Goal: Task Accomplishment & Management: Manage account settings

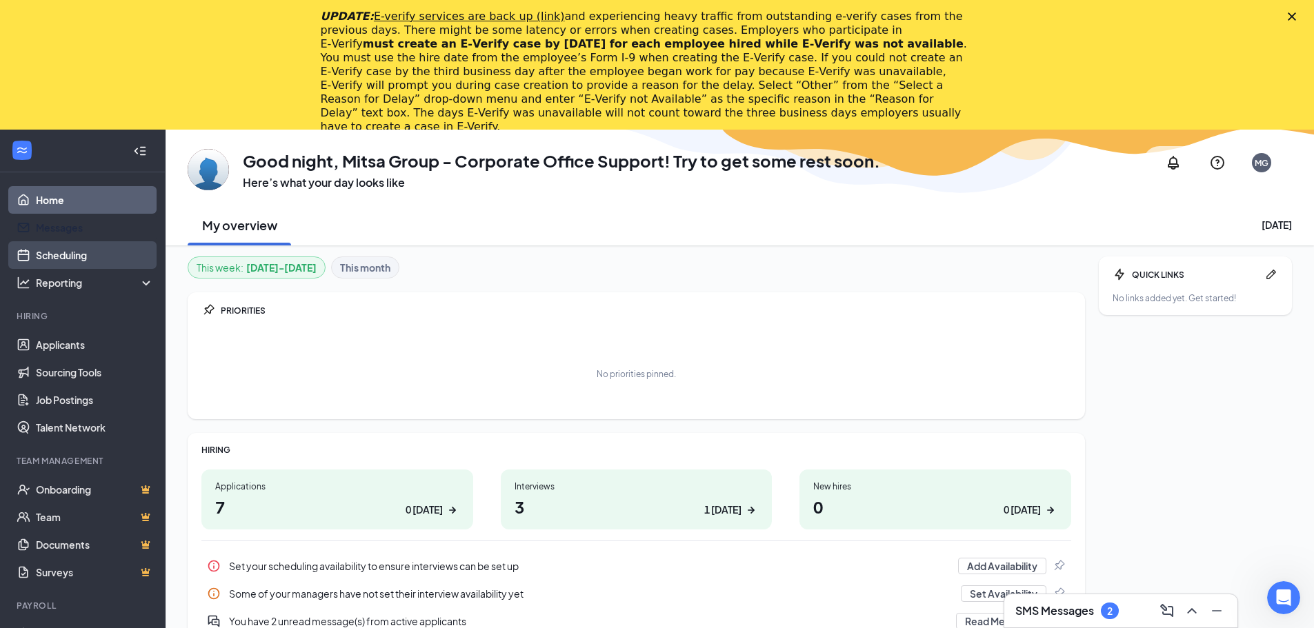
drag, startPoint x: 99, startPoint y: 221, endPoint x: 86, endPoint y: 250, distance: 31.5
click at [98, 221] on link "Messages" at bounding box center [95, 228] width 118 height 28
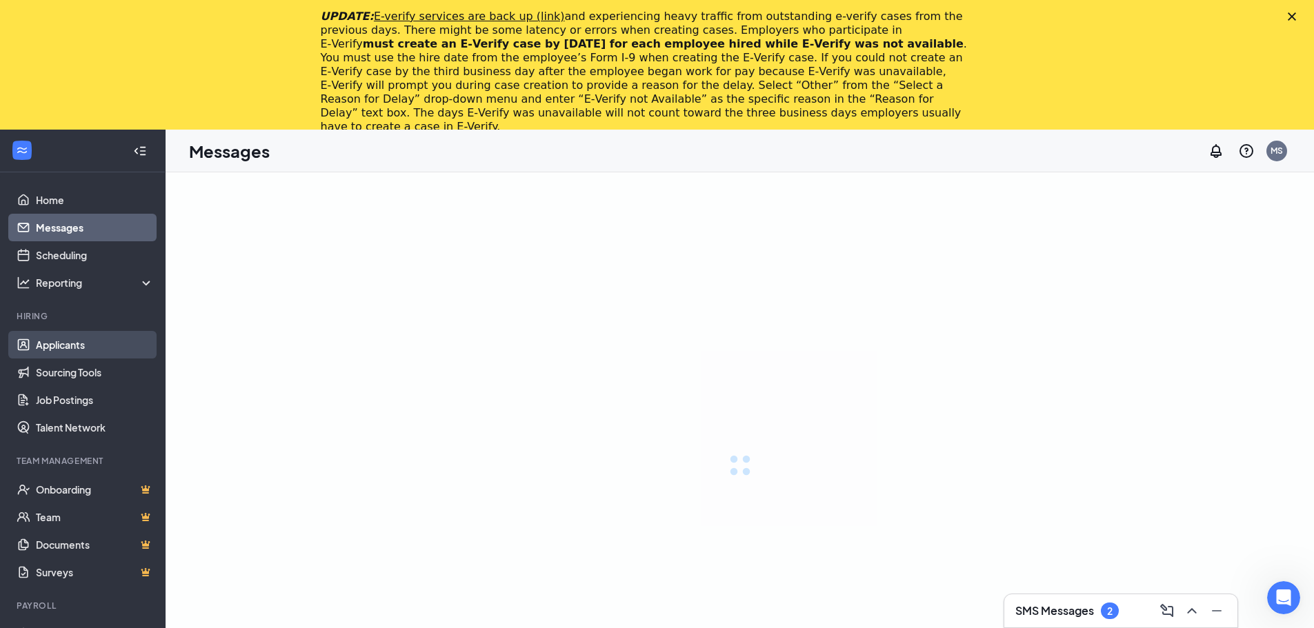
click at [70, 343] on link "Applicants" at bounding box center [95, 345] width 118 height 28
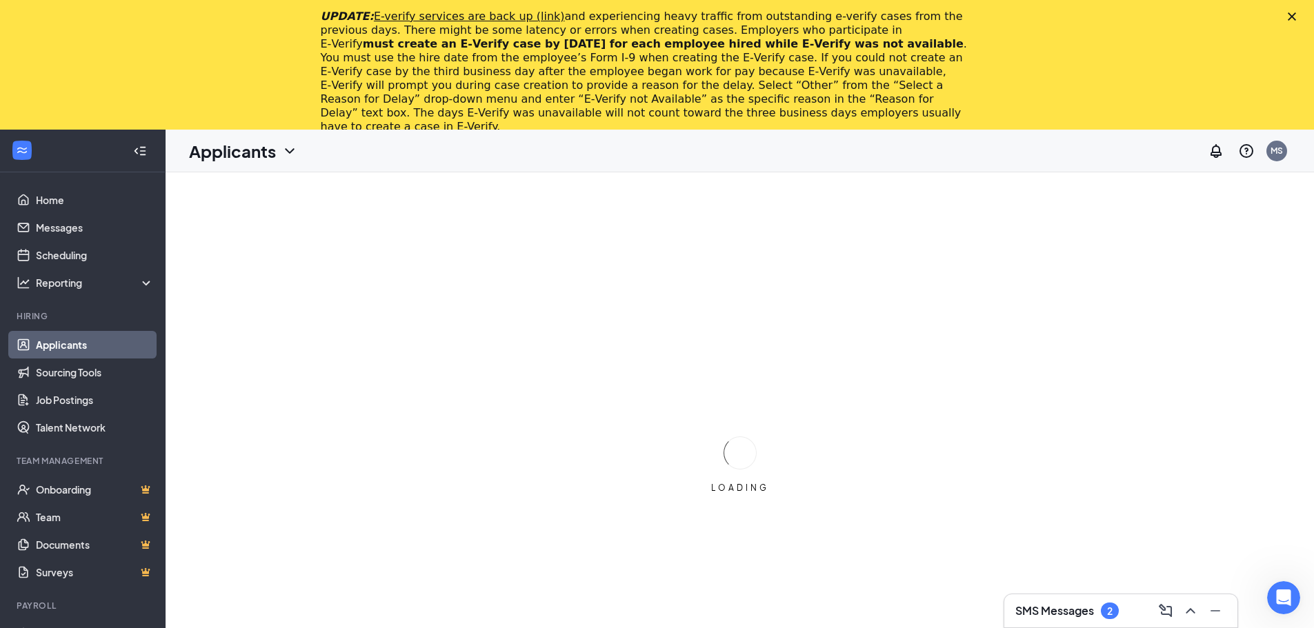
drag, startPoint x: 1310, startPoint y: 10, endPoint x: 1302, endPoint y: 14, distance: 8.6
click at [1305, 12] on div "UPDATE: E-verify services are back up (link) and experiencing heavy traffic fro…" at bounding box center [657, 72] width 1314 height 132
click at [1296, 14] on icon "Close" at bounding box center [1292, 16] width 8 height 8
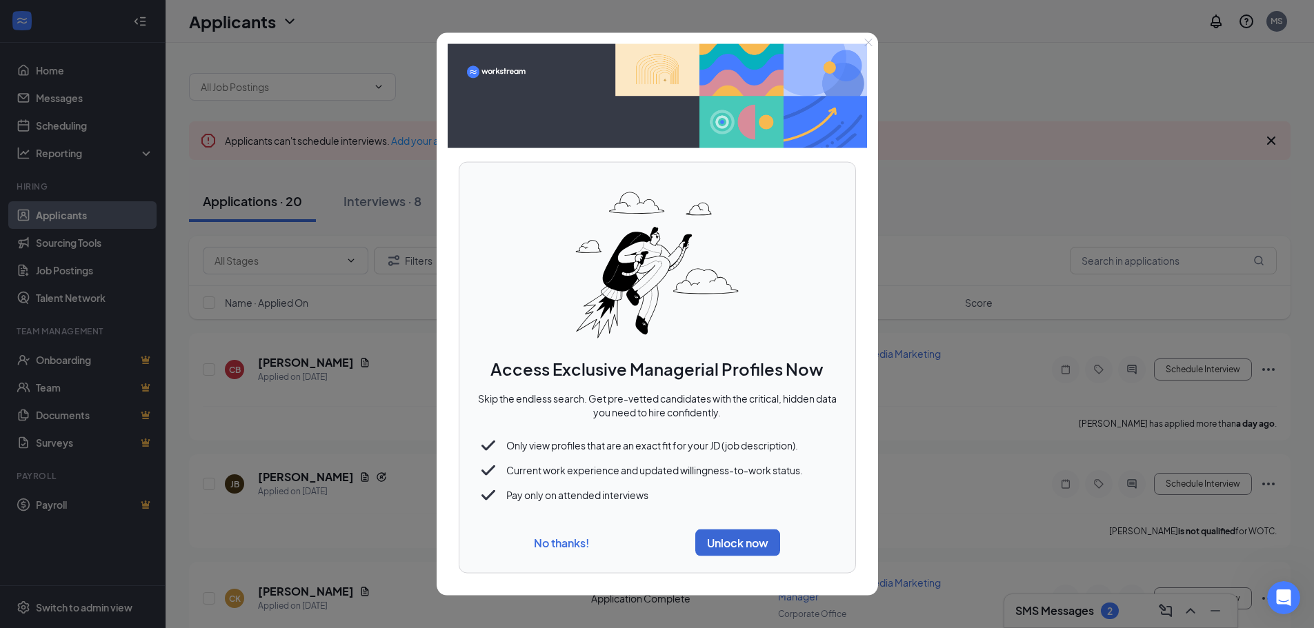
click at [563, 549] on button "No thanks!" at bounding box center [561, 543] width 55 height 14
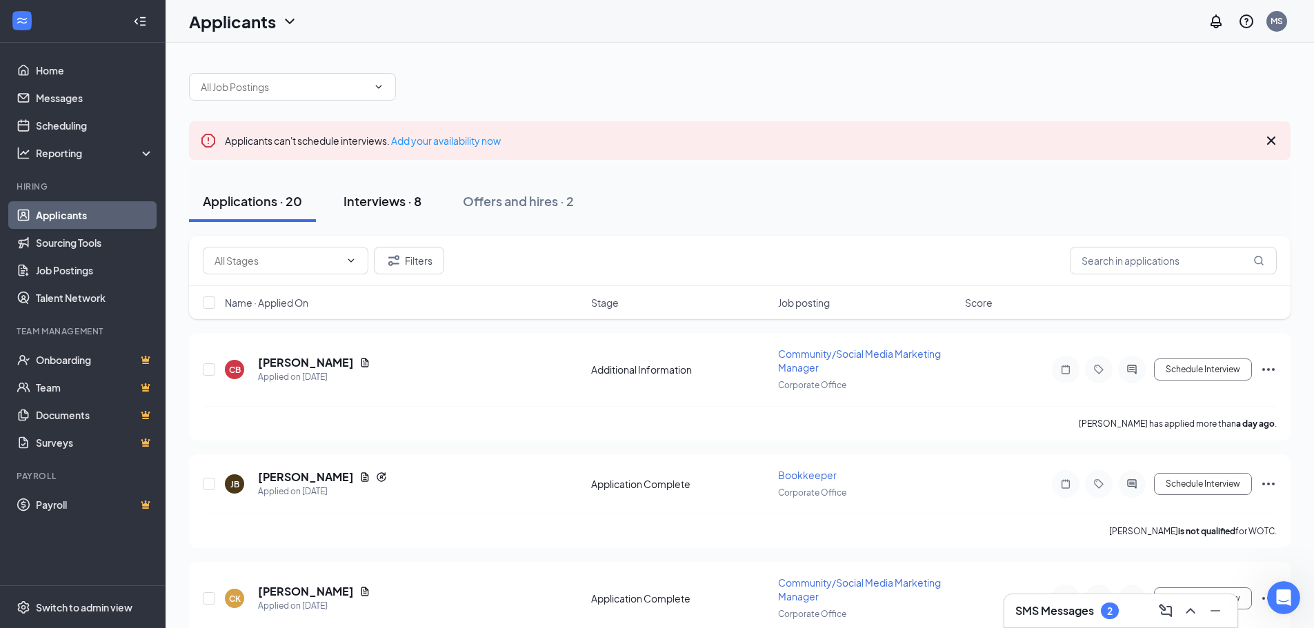
click at [362, 212] on button "Interviews · 8" at bounding box center [383, 201] width 106 height 41
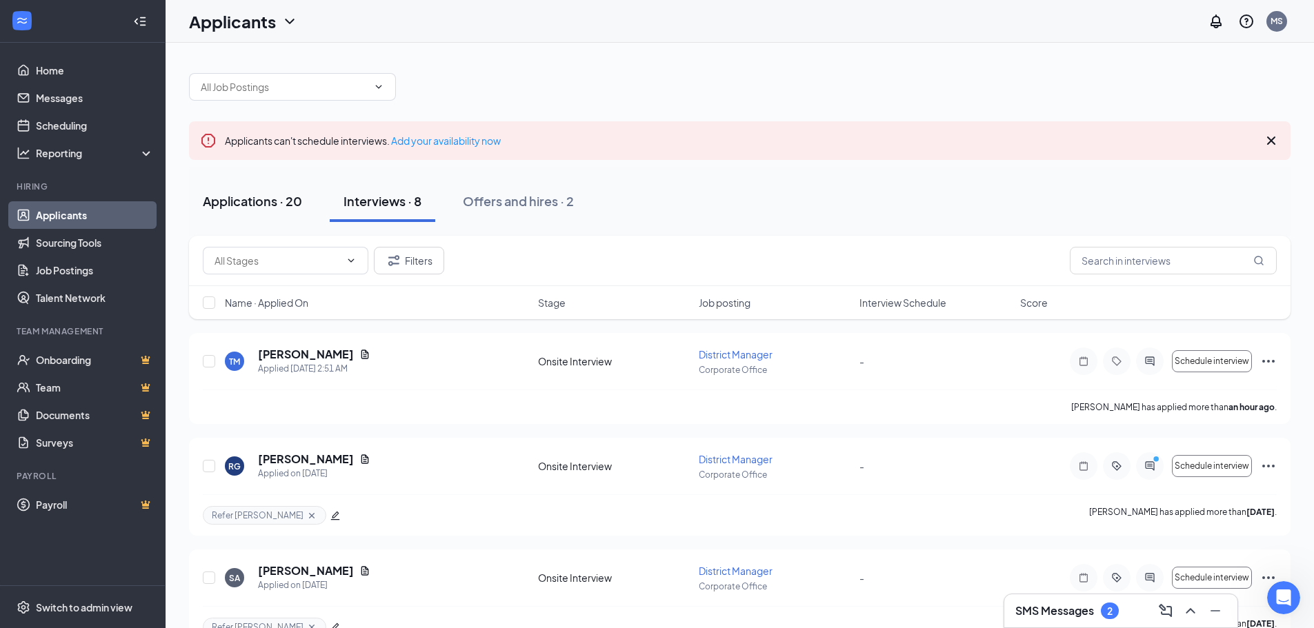
click at [255, 208] on div "Applications · 20" at bounding box center [252, 200] width 99 height 17
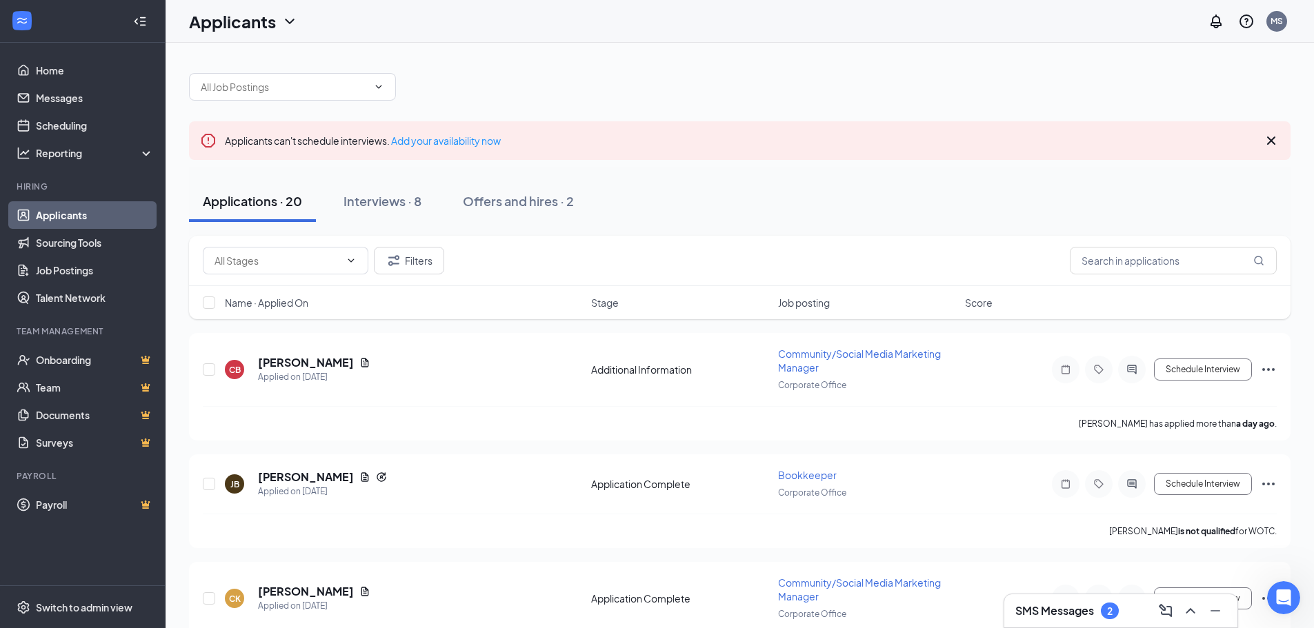
drag, startPoint x: 377, startPoint y: 206, endPoint x: 1319, endPoint y: 305, distance: 947.2
click at [377, 206] on div "Interviews · 8" at bounding box center [382, 200] width 78 height 17
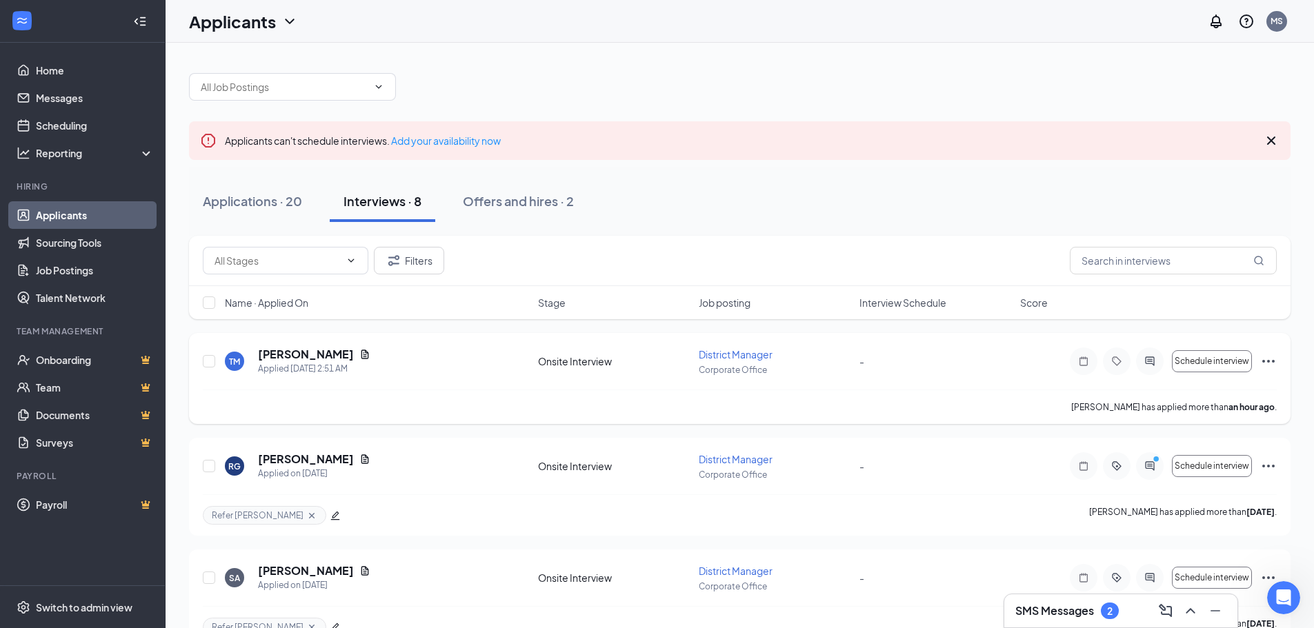
click at [733, 350] on span "District Manager" at bounding box center [736, 354] width 74 height 12
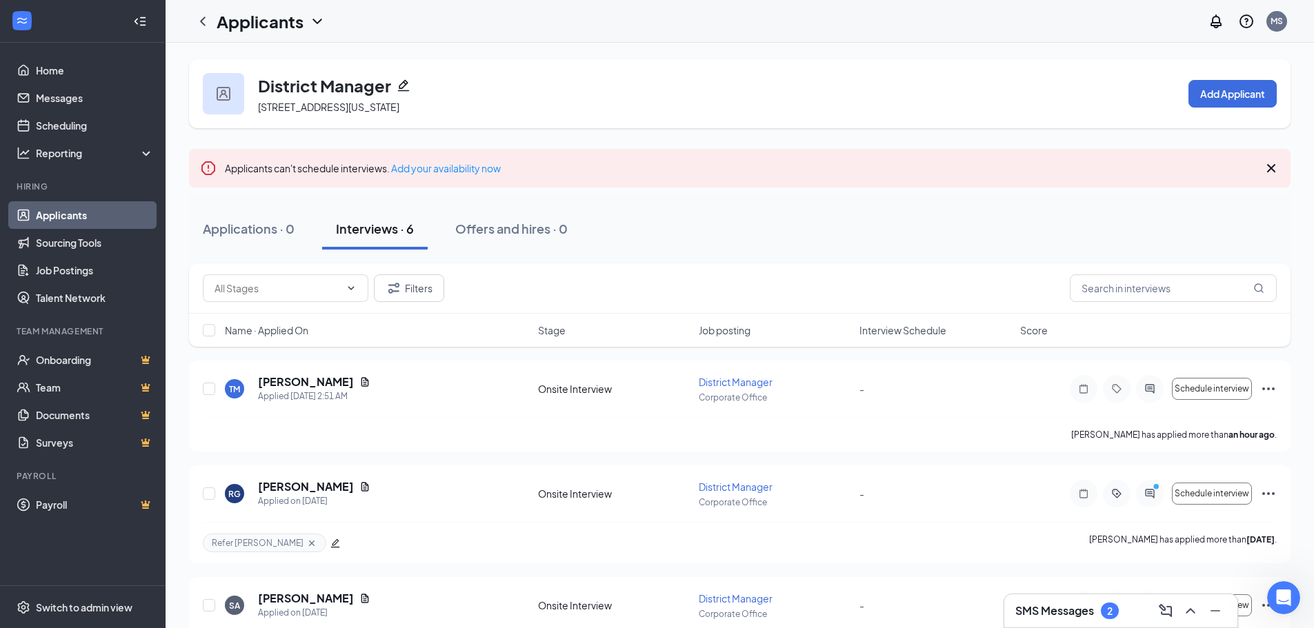
click at [405, 84] on icon "Pencil" at bounding box center [404, 86] width 12 height 12
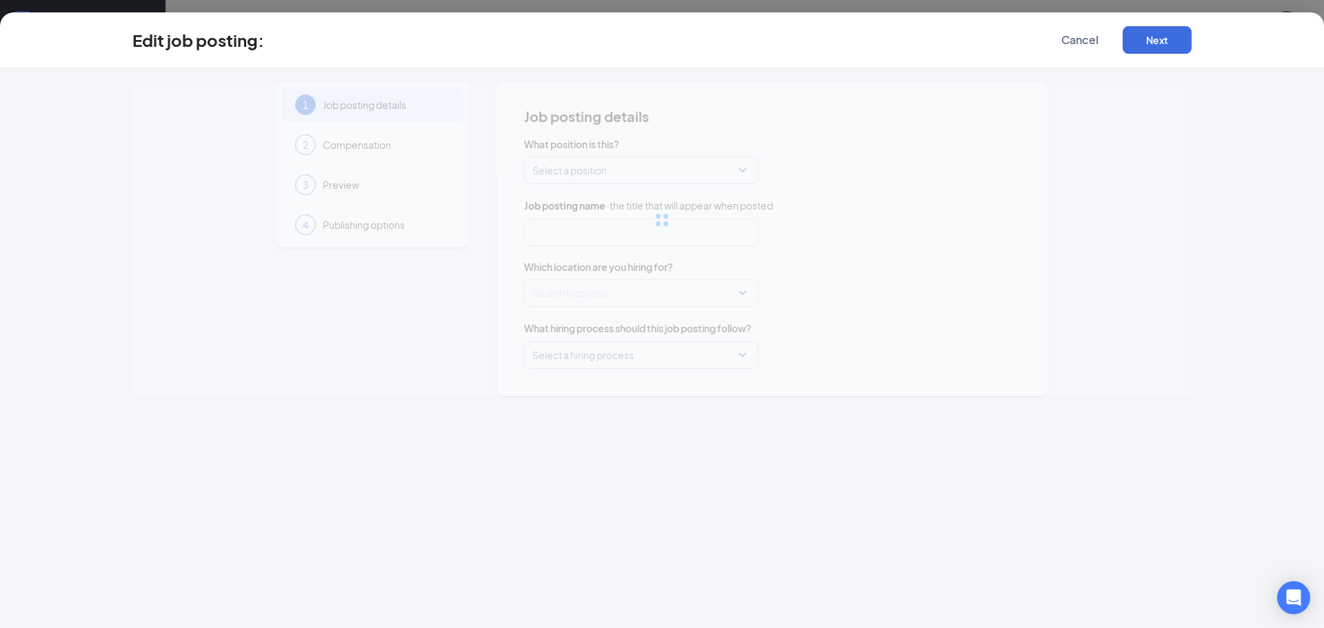
type input "District Manager"
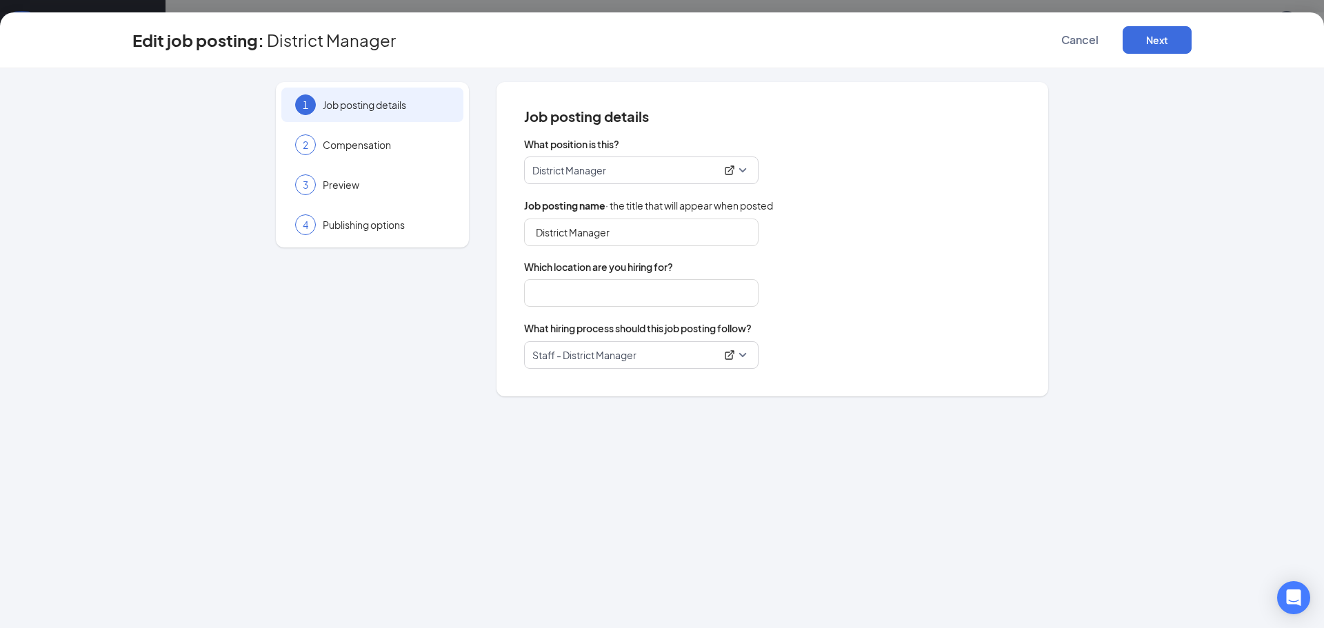
type input "Corporate Office"
click at [725, 355] on icon "ExternalLink" at bounding box center [729, 355] width 11 height 11
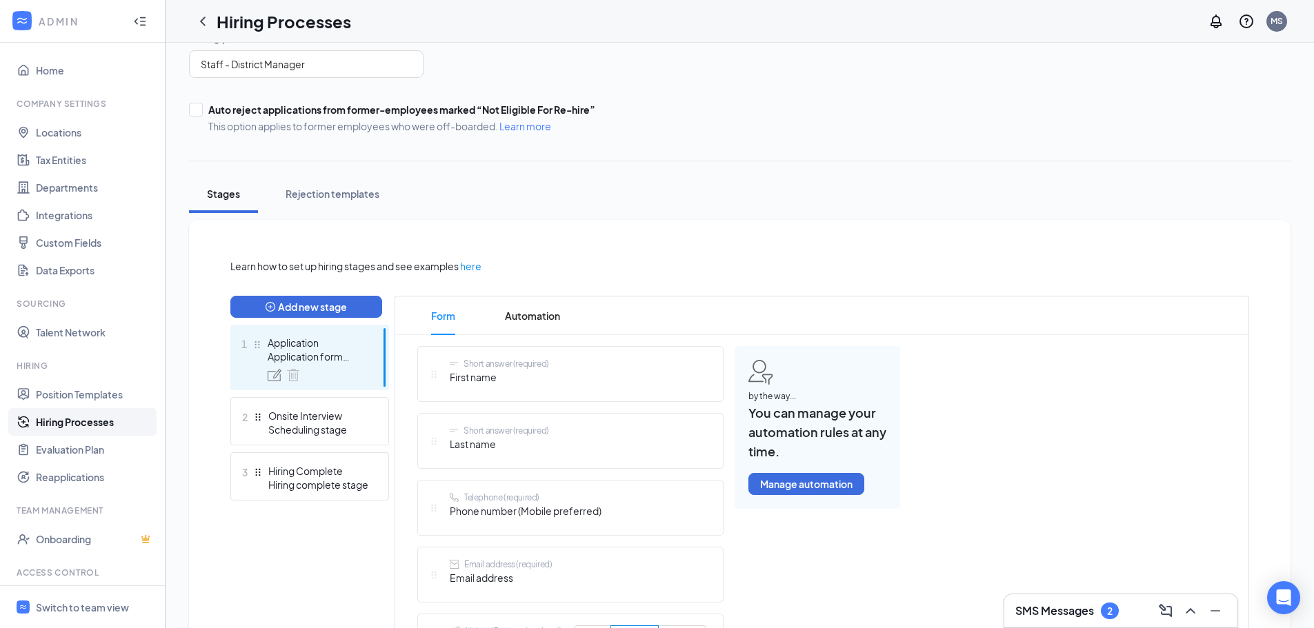
scroll to position [138, 0]
